Goal: Check status: Check status

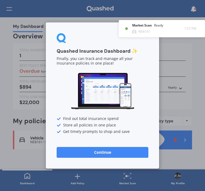
click at [137, 150] on button "Continue" at bounding box center [103, 152] width 92 height 11
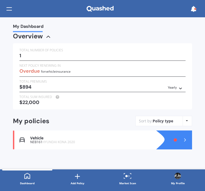
click at [177, 87] on div "Yearly Yearly Six-Monthly Quarterly Monthly Fortnightly Weekly" at bounding box center [176, 87] width 16 height 6
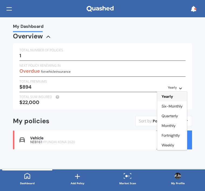
click at [201, 62] on div "My Dashboard Overview TOTAL NUMBER OF POLICIES 1 NEXT POLICY RENEWING IN Overdu…" at bounding box center [102, 93] width 205 height 152
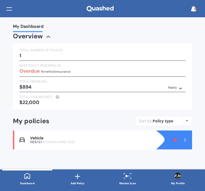
click at [181, 135] on div at bounding box center [179, 139] width 25 height 19
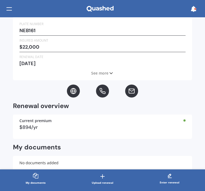
click at [201, 89] on div "Policy details Vehicle insurance Expired - renew now Plate number NEB161 Insure…" at bounding box center [102, 93] width 205 height 152
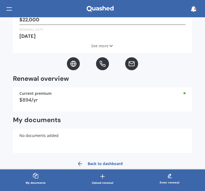
click at [201, 85] on div "Policy details Vehicle insurance Expired - renew now Plate number NEB161 Insure…" at bounding box center [102, 93] width 205 height 152
